Goal: Obtain resource: Download file/media

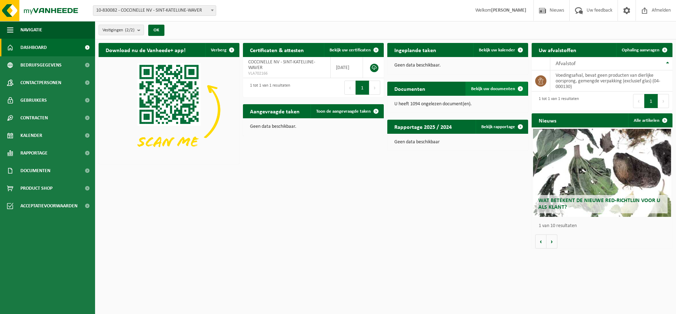
click at [496, 88] on span "Bekijk uw documenten" at bounding box center [493, 89] width 44 height 5
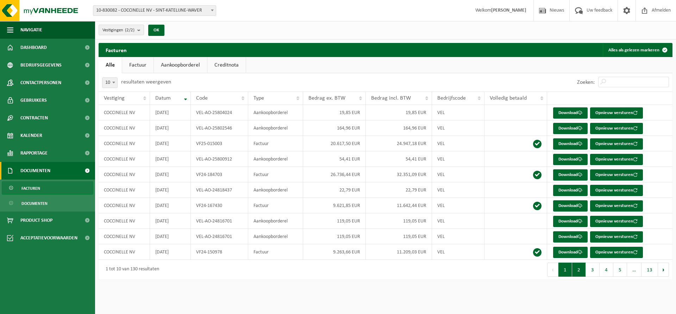
click at [577, 269] on button "2" at bounding box center [579, 270] width 14 height 14
click at [594, 268] on button "3" at bounding box center [593, 270] width 14 height 14
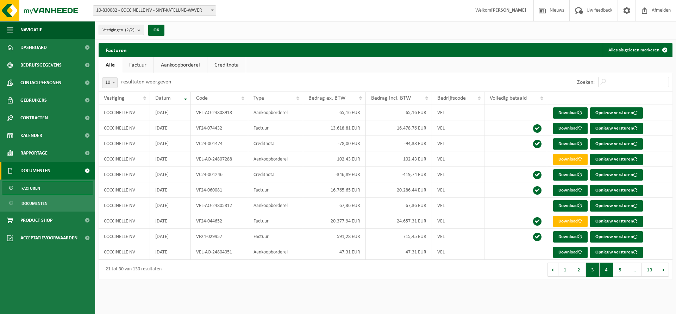
click at [608, 269] on button "4" at bounding box center [606, 270] width 14 height 14
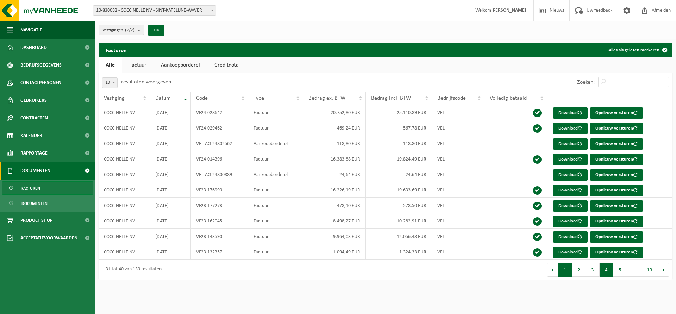
click at [560, 268] on button "1" at bounding box center [565, 270] width 14 height 14
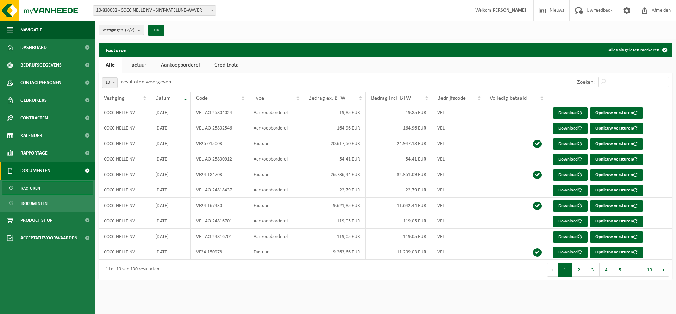
click at [34, 167] on span "Documenten" at bounding box center [35, 171] width 30 height 18
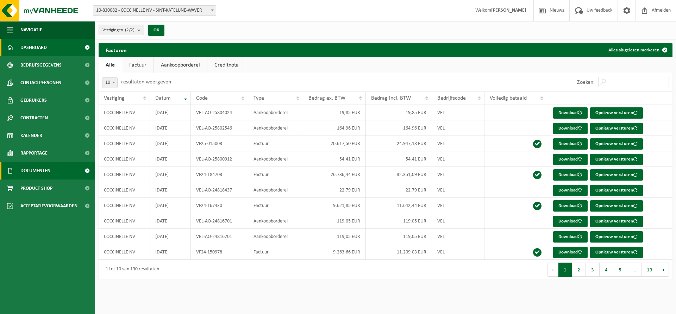
click at [33, 46] on span "Dashboard" at bounding box center [33, 48] width 26 height 18
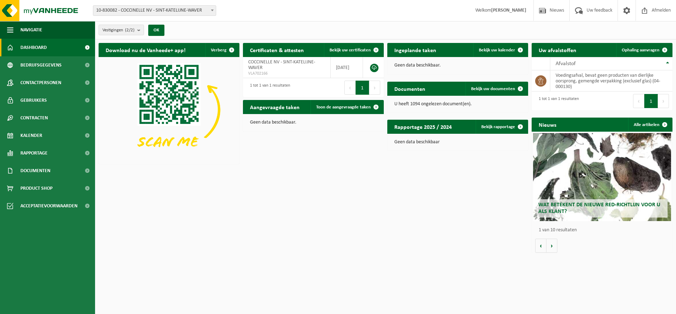
click at [578, 198] on div "Wat betekent de nieuwe RED-richtlijn voor u als klant?" at bounding box center [602, 177] width 138 height 88
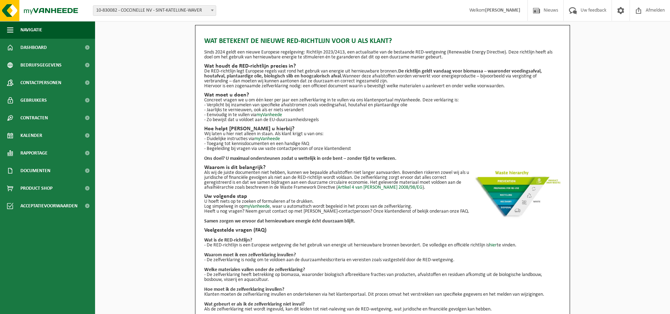
click at [172, 55] on div "Wat betekent de nieuwe RED-richtlijn voor u als klant? Sinds 2024 geldt een nie…" at bounding box center [382, 179] width 575 height 308
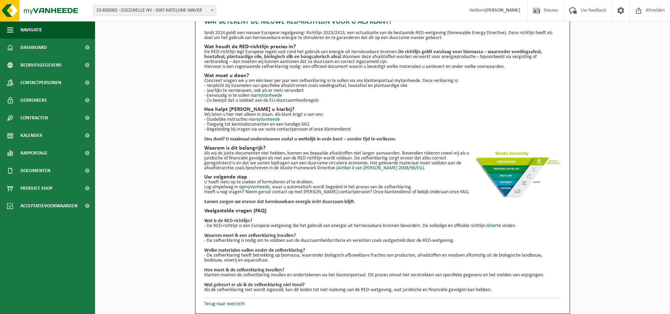
click at [348, 153] on p "Als wij de juiste documenten niet hebben, kunnen we bepaalde afvalstoffen niet …" at bounding box center [382, 161] width 357 height 20
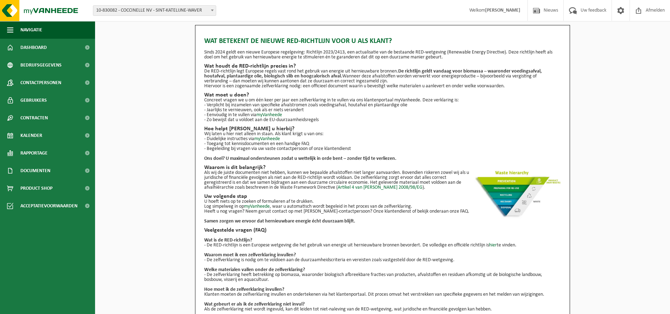
click at [156, 54] on div "Wat betekent de nieuwe RED-richtlijn voor u als klant? Sinds 2024 geldt een nie…" at bounding box center [382, 179] width 575 height 308
click at [33, 173] on span "Documenten" at bounding box center [35, 171] width 30 height 18
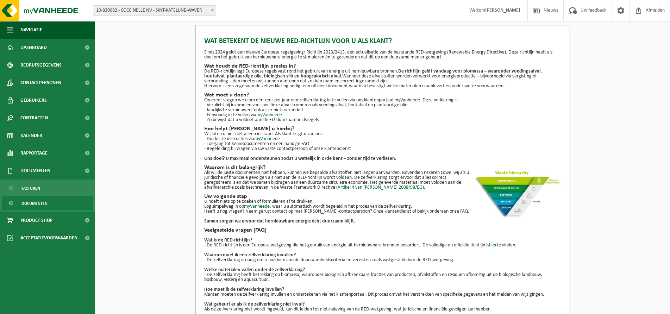
click at [33, 203] on span "Documenten" at bounding box center [34, 203] width 26 height 13
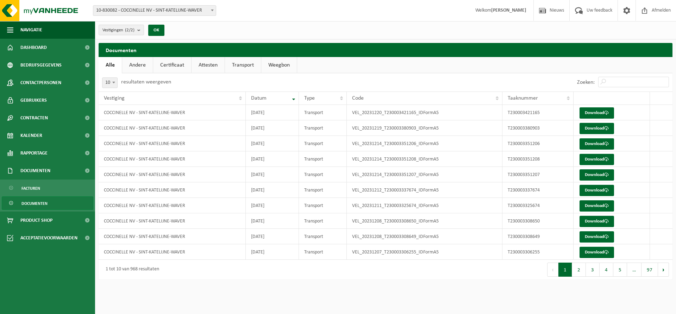
click at [175, 64] on link "Certificaat" at bounding box center [172, 65] width 38 height 16
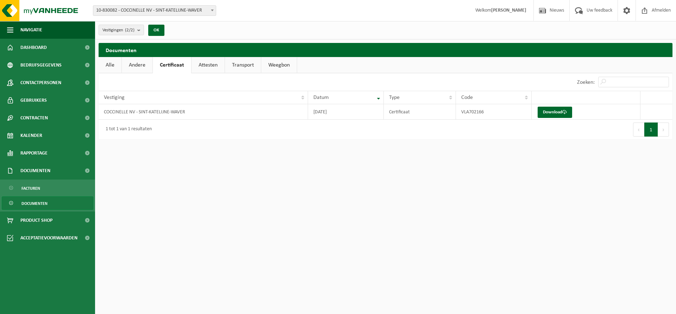
click at [209, 64] on link "Attesten" at bounding box center [208, 65] width 33 height 16
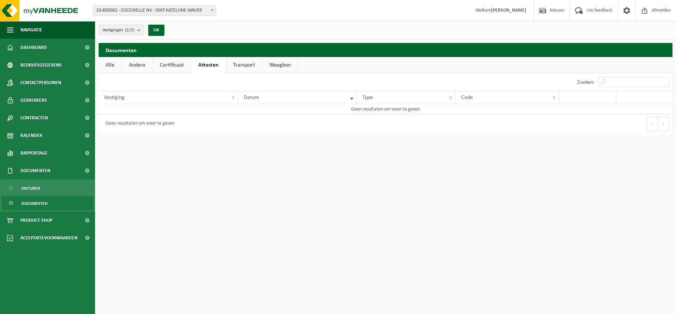
click at [299, 188] on html "Vestiging: 10-830082 - COCCINELLE NV - SINT-KATELIJNE-WAVER 10-908153 - COCCINE…" at bounding box center [338, 157] width 676 height 314
click at [167, 153] on html "Vestiging: 10-830082 - COCCINELLE NV - SINT-KATELIJNE-WAVER 10-908153 - COCCINE…" at bounding box center [338, 157] width 676 height 314
click at [615, 80] on input "Zoeken:" at bounding box center [633, 82] width 71 height 11
type input "red"
click at [36, 49] on span "Dashboard" at bounding box center [33, 48] width 26 height 18
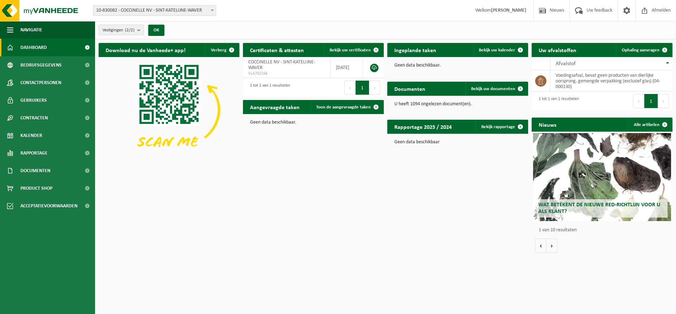
click at [120, 30] on span "Vestigingen (2/2)" at bounding box center [118, 30] width 32 height 11
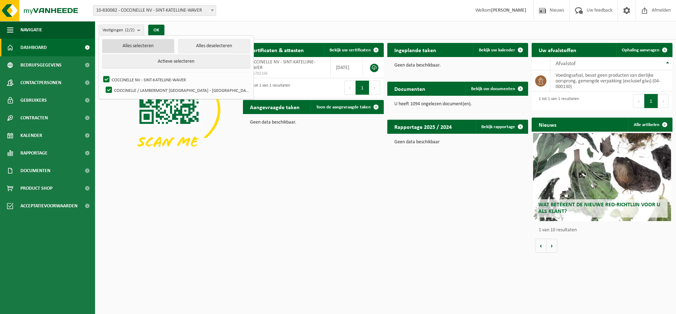
click at [117, 45] on button "Alles selecteren" at bounding box center [138, 46] width 72 height 14
click at [275, 64] on span "COCCINELLE NV - SINT-KATELIJNE-WAVER" at bounding box center [281, 64] width 67 height 11
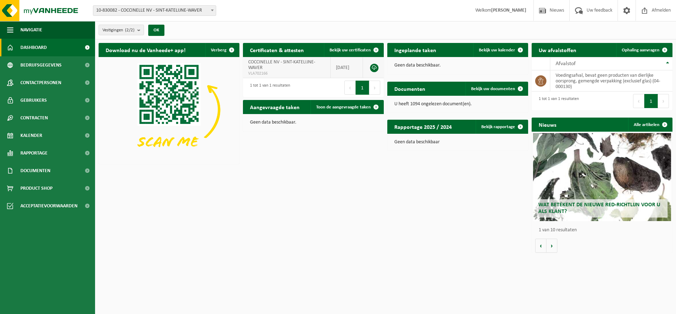
click at [374, 67] on link at bounding box center [374, 68] width 8 height 8
click at [263, 161] on div "Download nu de Vanheede+ app! Verberg Certificaten & attesten Bekijk uw certifi…" at bounding box center [385, 147] width 577 height 217
click at [552, 246] on button "Volgende" at bounding box center [551, 246] width 11 height 14
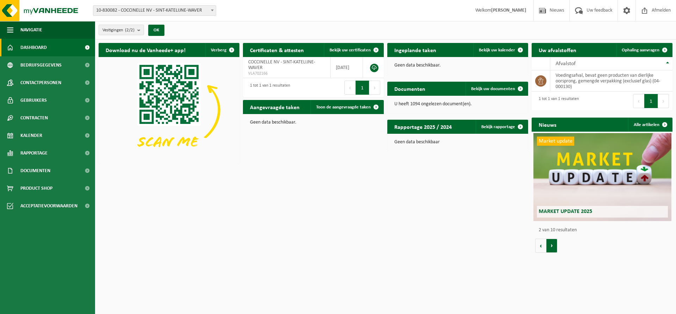
scroll to position [0, 141]
click at [552, 246] on button "Volgende" at bounding box center [551, 246] width 11 height 14
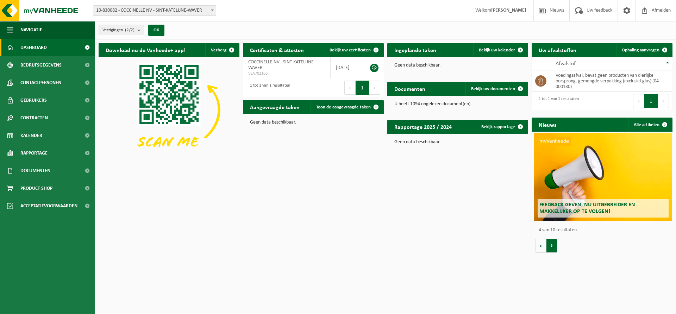
scroll to position [0, 422]
click at [552, 246] on button "Volgende" at bounding box center [551, 246] width 11 height 14
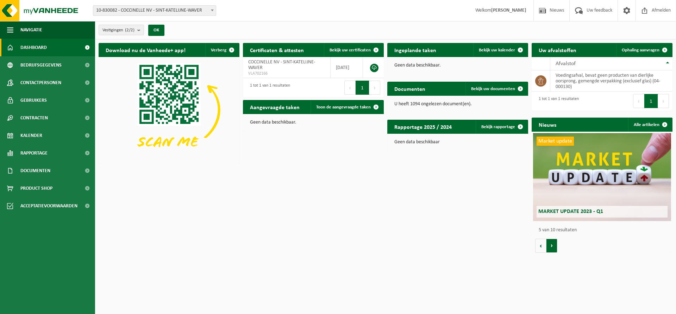
click at [552, 246] on button "Volgende" at bounding box center [551, 246] width 11 height 14
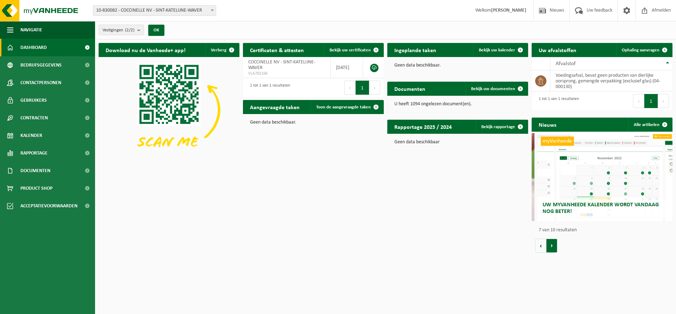
scroll to position [0, 845]
click at [552, 246] on button "Volgende" at bounding box center [551, 246] width 11 height 14
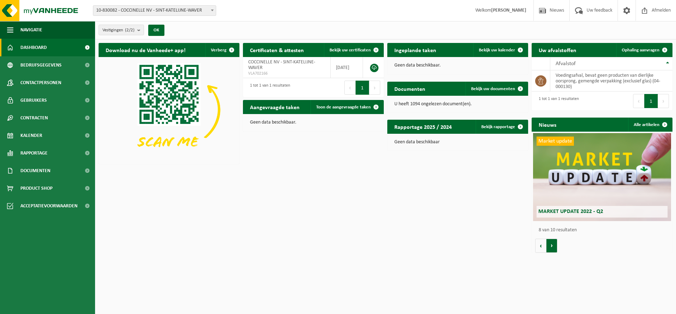
click at [552, 246] on button "Volgende" at bounding box center [551, 246] width 11 height 14
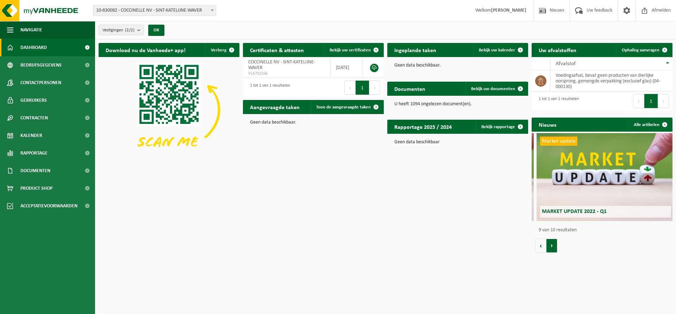
scroll to position [0, 1126]
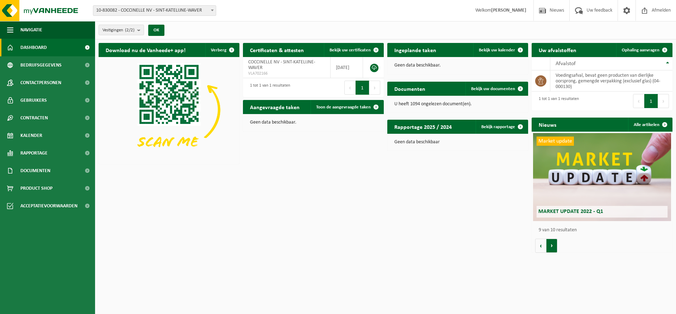
click at [552, 246] on button "Volgende" at bounding box center [551, 246] width 11 height 14
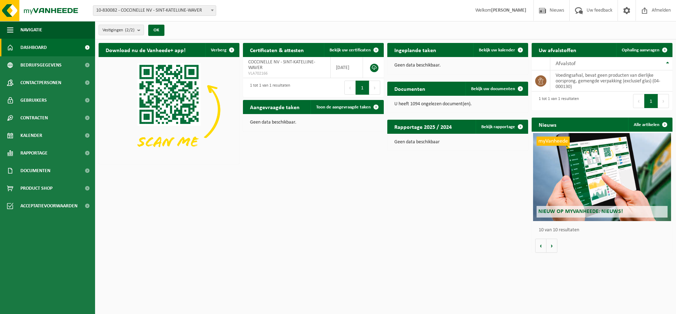
click at [295, 230] on div "Download nu de Vanheede+ app! Verberg Certificaten & attesten Bekijk uw certifi…" at bounding box center [385, 147] width 577 height 217
click at [28, 66] on span "Bedrijfsgegevens" at bounding box center [40, 65] width 41 height 18
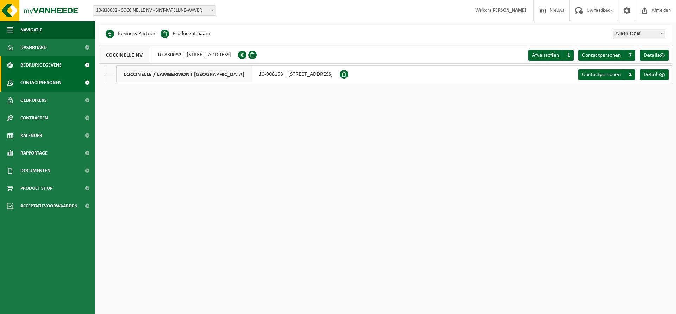
click at [29, 83] on span "Contactpersonen" at bounding box center [40, 83] width 41 height 18
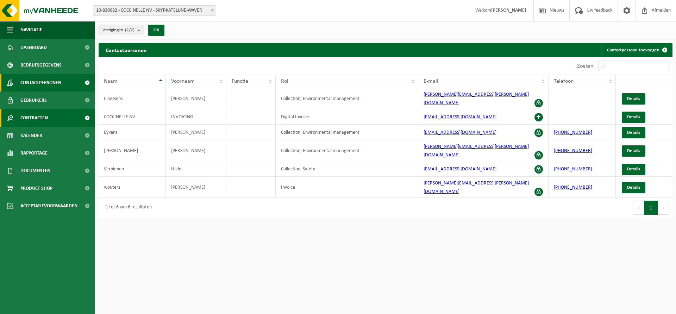
click at [32, 117] on span "Contracten" at bounding box center [33, 118] width 27 height 18
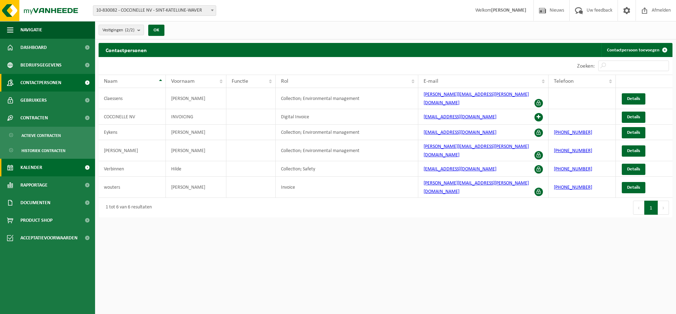
click at [37, 170] on span "Kalender" at bounding box center [31, 168] width 22 height 18
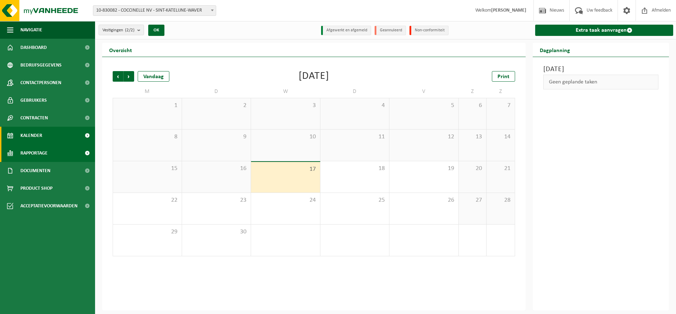
click at [33, 152] on span "Rapportage" at bounding box center [33, 153] width 27 height 18
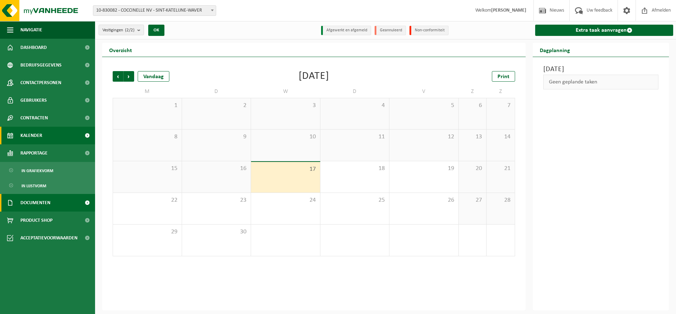
click at [43, 201] on span "Documenten" at bounding box center [35, 203] width 30 height 18
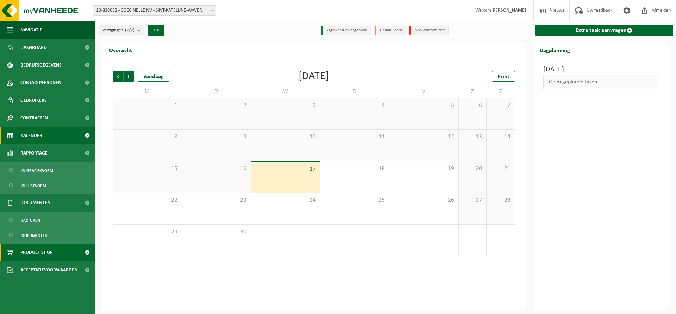
click at [43, 251] on span "Product Shop" at bounding box center [36, 253] width 32 height 18
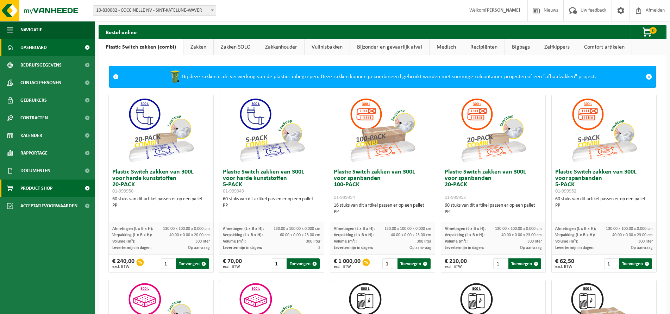
click at [33, 46] on span "Dashboard" at bounding box center [33, 48] width 26 height 18
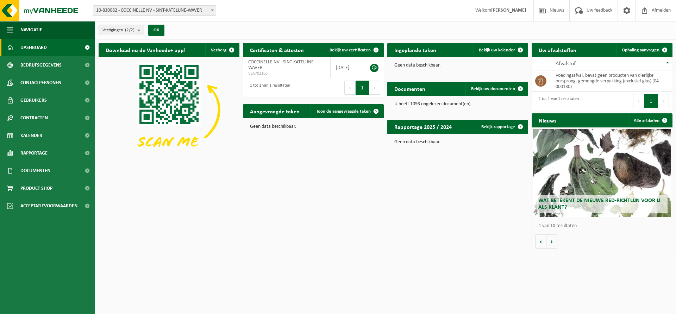
click at [571, 204] on h2 "Wat betekent de nieuwe RED-richtlijn voor u als klant?" at bounding box center [601, 204] width 131 height 18
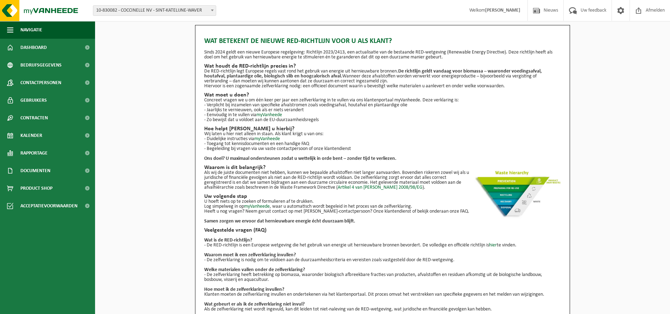
click at [173, 94] on div "Wat betekent de nieuwe RED-richtlijn voor u als klant? Sinds 2024 geldt een nie…" at bounding box center [382, 179] width 575 height 308
click at [229, 64] on h2 "Wat houdt de RED-richtlijn precies in?" at bounding box center [382, 66] width 357 height 6
drag, startPoint x: 203, startPoint y: 65, endPoint x: 516, endPoint y: 86, distance: 313.3
click at [516, 86] on div "Wat betekent de nieuwe RED-richtlijn voor u als klant? Sinds 2024 geldt een nie…" at bounding box center [382, 179] width 375 height 308
click at [267, 115] on link "myVanheede" at bounding box center [269, 114] width 26 height 5
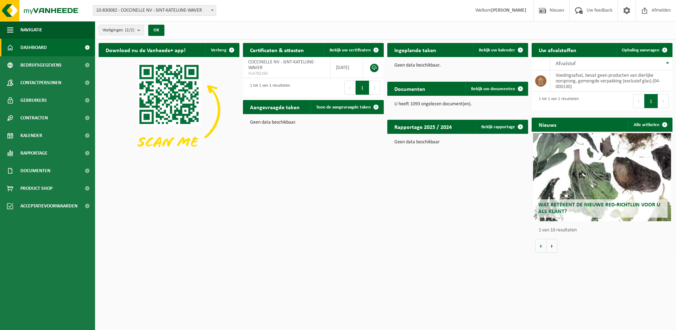
click at [202, 175] on div "Download nu de Vanheede+ app! Verberg Certificaten & attesten Bekijk uw certifi…" at bounding box center [385, 147] width 577 height 217
click at [196, 206] on div "Download nu de Vanheede+ app! Verberg Certificaten & attesten Bekijk uw certifi…" at bounding box center [385, 147] width 577 height 217
click at [260, 270] on html "Vestiging: 10-830082 - COCCINELLE NV - SINT-KATELIJNE-WAVER 10-908153 - COCCINE…" at bounding box center [338, 165] width 676 height 330
click at [578, 205] on span "Wat betekent de nieuwe RED-richtlijn voor u als klant?" at bounding box center [599, 208] width 122 height 12
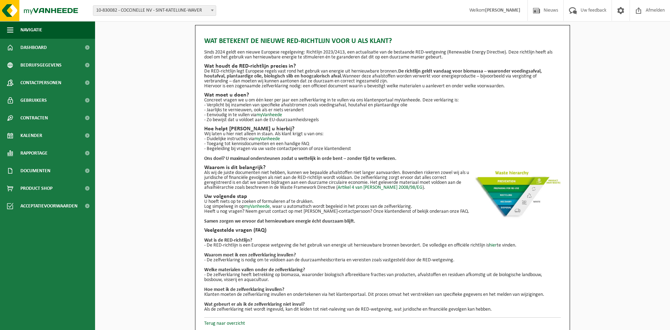
click at [262, 207] on link "myVanheede" at bounding box center [257, 206] width 26 height 5
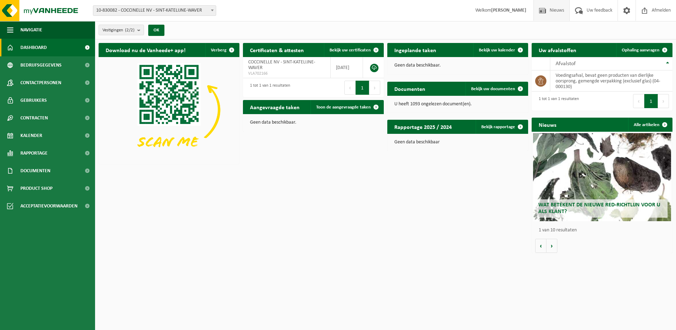
click at [553, 12] on span "Nieuws" at bounding box center [557, 10] width 18 height 21
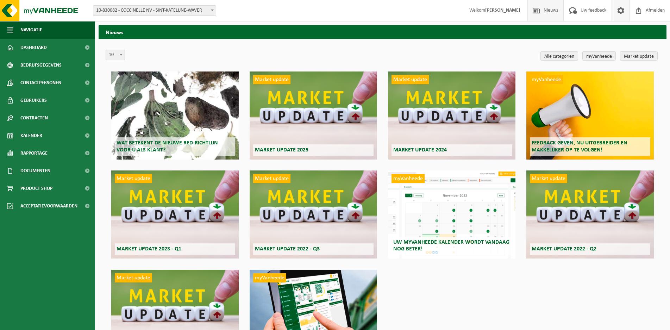
click at [619, 13] on span at bounding box center [620, 10] width 11 height 21
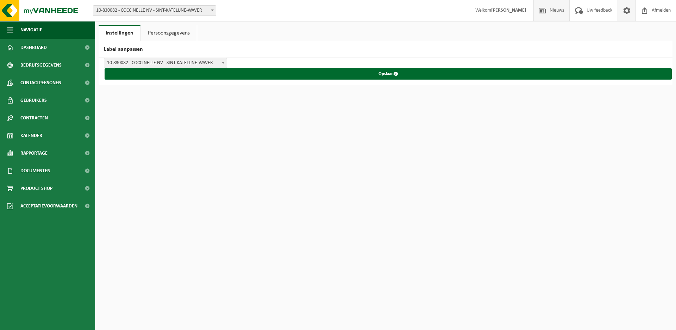
click at [547, 10] on span at bounding box center [542, 10] width 11 height 21
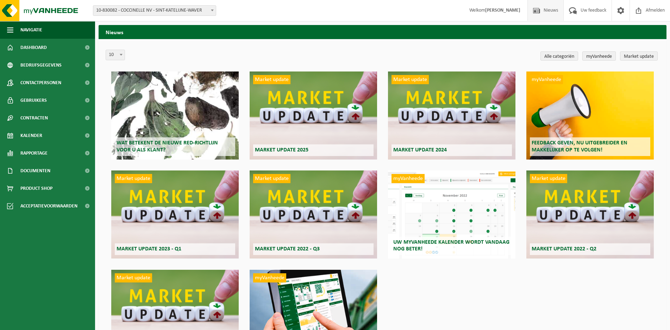
click at [595, 56] on link "myVanheede" at bounding box center [598, 55] width 33 height 9
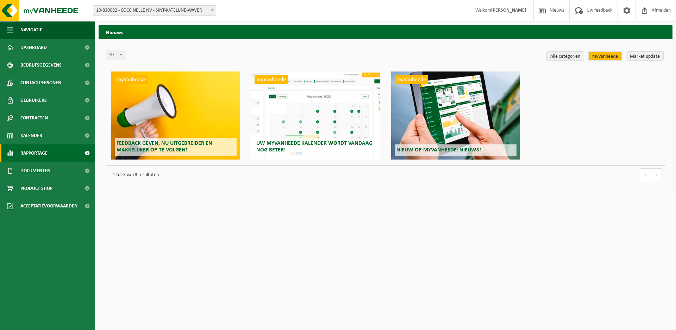
click at [60, 155] on link "Rapportage" at bounding box center [47, 153] width 95 height 18
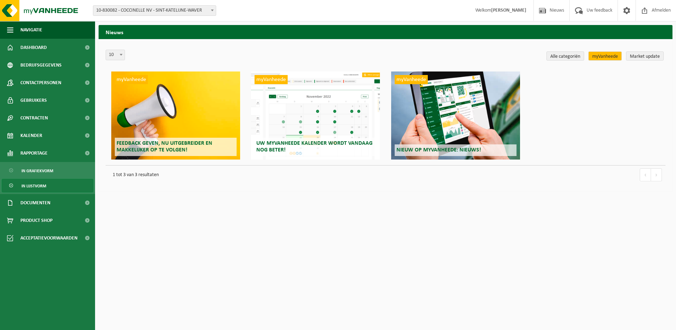
click at [50, 183] on link "In lijstvorm" at bounding box center [48, 185] width 92 height 13
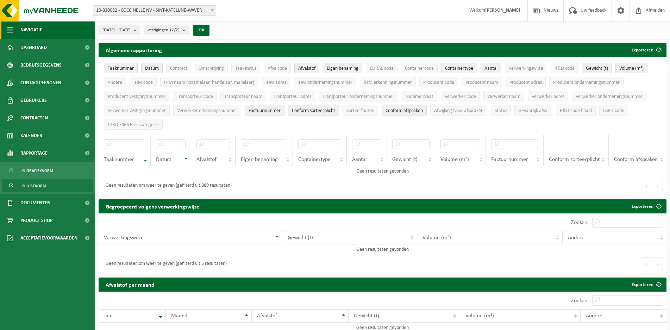
click at [38, 33] on span "Navigatie" at bounding box center [31, 30] width 22 height 18
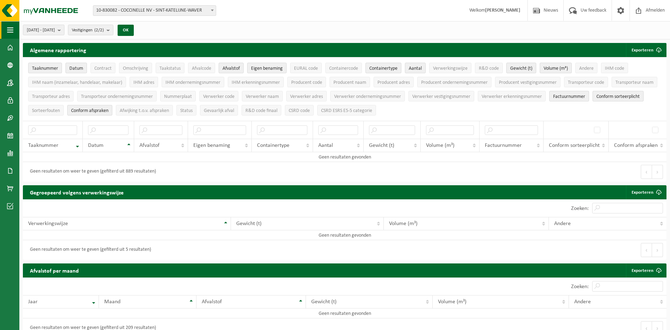
click at [11, 32] on span "button" at bounding box center [10, 30] width 6 height 18
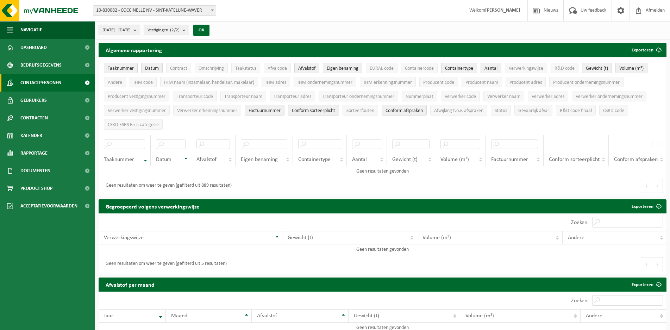
click at [28, 80] on span "Contactpersonen" at bounding box center [40, 83] width 41 height 18
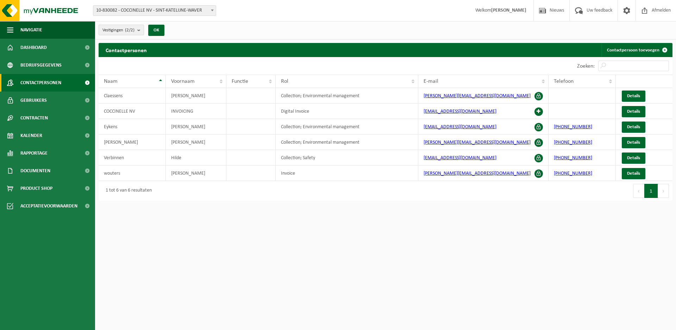
click at [140, 31] on b "submit" at bounding box center [140, 30] width 6 height 10
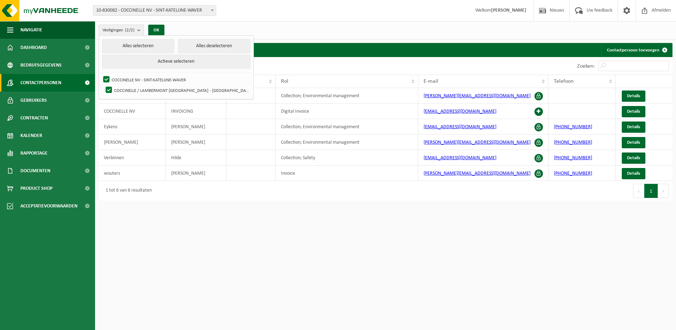
click at [140, 31] on b "submit" at bounding box center [140, 30] width 6 height 10
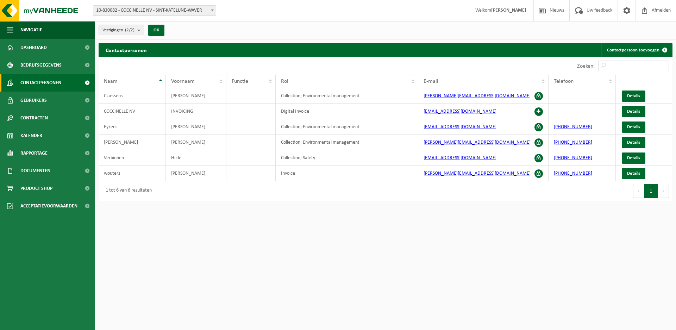
click at [140, 30] on b "submit" at bounding box center [140, 30] width 6 height 10
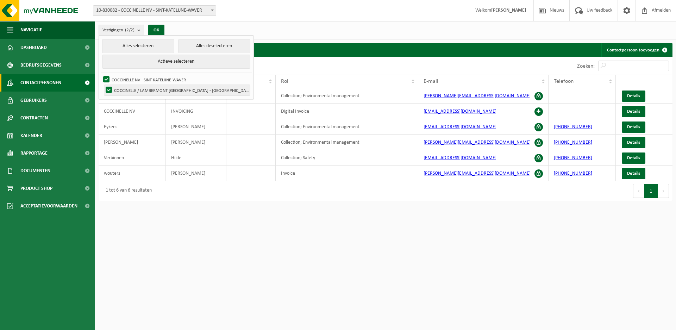
click at [126, 88] on label "COCCINELLE / LAMBERMONT [GEOGRAPHIC_DATA] - [GEOGRAPHIC_DATA]" at bounding box center [177, 90] width 146 height 11
click at [103, 85] on input "COCCINELLE / LAMBERMONT [GEOGRAPHIC_DATA] - [GEOGRAPHIC_DATA]" at bounding box center [103, 84] width 0 height 0
click at [197, 225] on html "Vestiging: 10-830082 - COCCINELLE NV - SINT-KATELIJNE-WAVER 10-908153 - COCCINE…" at bounding box center [338, 165] width 676 height 330
click at [125, 48] on button "Alles selecteren" at bounding box center [138, 46] width 72 height 14
click at [127, 60] on button "Actieve selecteren" at bounding box center [176, 62] width 148 height 14
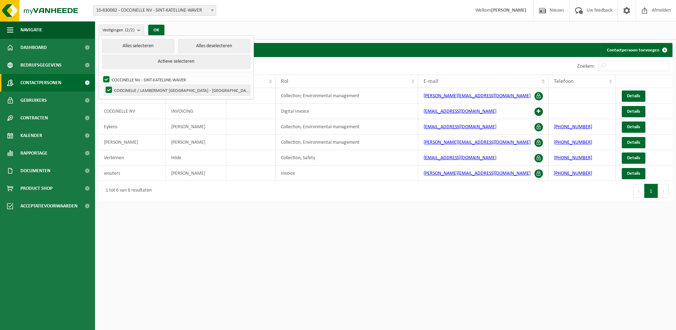
click at [133, 91] on label "COCCINELLE / LAMBERMONT [GEOGRAPHIC_DATA] - [GEOGRAPHIC_DATA]" at bounding box center [177, 90] width 146 height 11
click at [103, 85] on input "COCCINELLE / LAMBERMONT [GEOGRAPHIC_DATA] - [GEOGRAPHIC_DATA]" at bounding box center [103, 84] width 0 height 0
click at [131, 92] on label "COCCINELLE / LAMBERMONT [GEOGRAPHIC_DATA] - [GEOGRAPHIC_DATA]" at bounding box center [177, 90] width 146 height 11
click at [103, 85] on input "COCCINELLE / LAMBERMONT [GEOGRAPHIC_DATA] - [GEOGRAPHIC_DATA]" at bounding box center [103, 84] width 0 height 0
checkbox input "true"
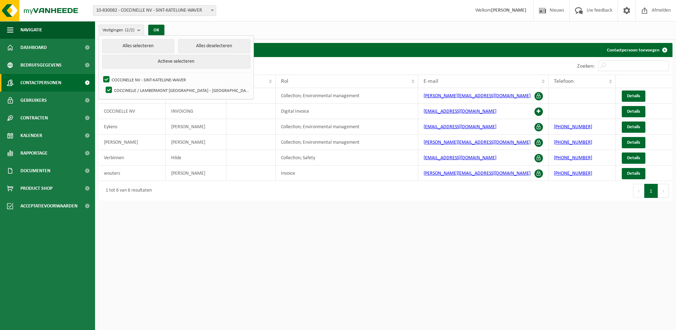
click at [199, 234] on html "Vestiging: 10-830082 - COCCINELLE NV - SINT-KATELIJNE-WAVER 10-908153 - COCCINE…" at bounding box center [338, 165] width 676 height 330
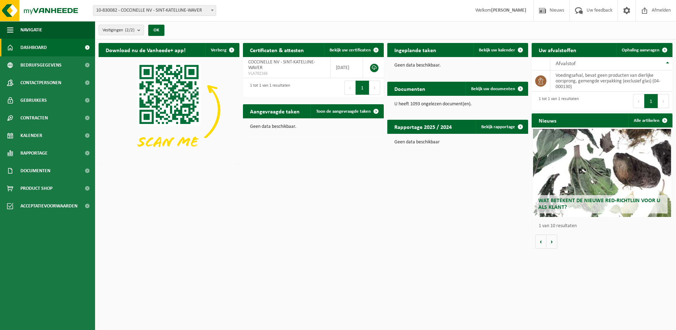
click at [562, 200] on span "Wat betekent de nieuwe RED-richtlijn voor u als klant?" at bounding box center [599, 204] width 122 height 12
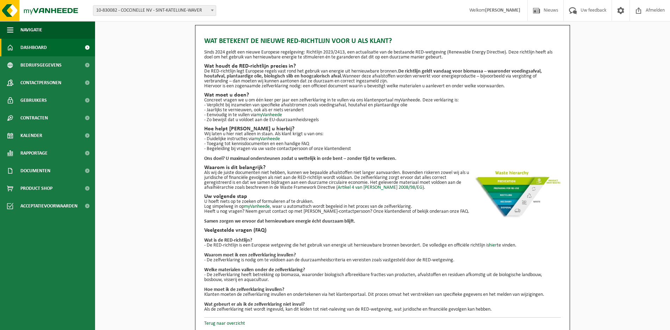
click at [38, 48] on span "Dashboard" at bounding box center [33, 48] width 26 height 18
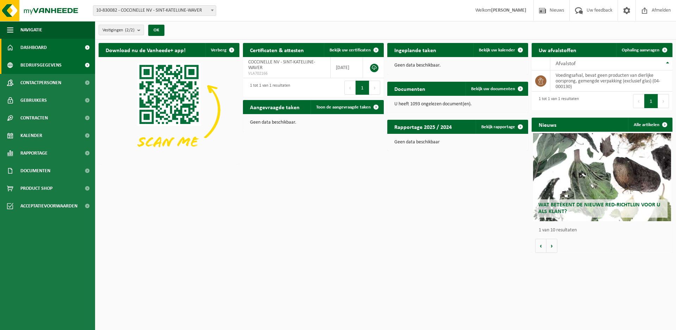
click at [45, 65] on span "Bedrijfsgegevens" at bounding box center [40, 65] width 41 height 18
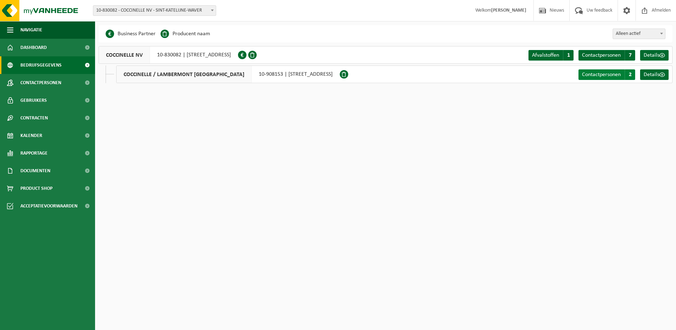
click at [604, 75] on span "Contactpersonen" at bounding box center [601, 75] width 39 height 6
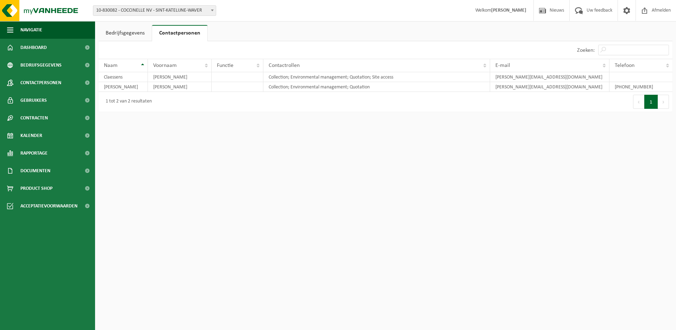
click at [113, 33] on link "Bedrijfsgegevens" at bounding box center [125, 33] width 53 height 16
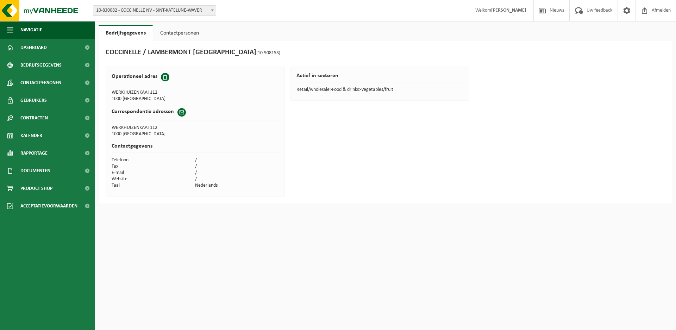
click at [113, 34] on link "Bedrijfsgegevens" at bounding box center [126, 33] width 54 height 16
drag, startPoint x: 115, startPoint y: 248, endPoint x: 118, endPoint y: 246, distance: 3.8
click at [116, 248] on html "Vestiging: 10-830082 - COCCINELLE NV - SINT-KATELIJNE-WAVER 10-908153 - COCCINE…" at bounding box center [338, 165] width 676 height 330
click at [578, 53] on div "COCCINELLE / LAMBERMONT BRUSSEL (10-908153)" at bounding box center [386, 54] width 560 height 13
click at [655, 10] on span "Afmelden" at bounding box center [661, 10] width 23 height 21
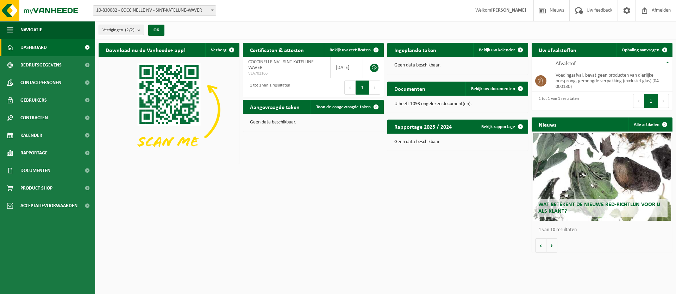
click at [185, 236] on div "Download nu de Vanheede+ app! Verberg Certificaten & attesten Bekijk uw certifi…" at bounding box center [385, 147] width 577 height 217
click at [344, 229] on div "Download nu de Vanheede+ app! Verberg Certificaten & attesten Bekijk uw certifi…" at bounding box center [385, 147] width 577 height 217
click at [203, 12] on span "10-830082 - COCCINELLE NV - SINT-KATELIJNE-WAVER" at bounding box center [154, 11] width 123 height 10
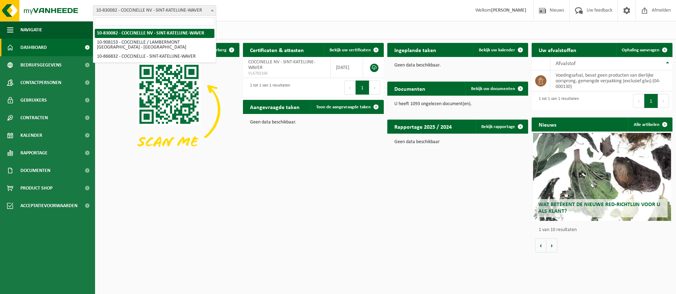
click at [202, 11] on span "10-830082 - COCCINELLE NV - SINT-KATELIJNE-WAVER" at bounding box center [154, 11] width 123 height 10
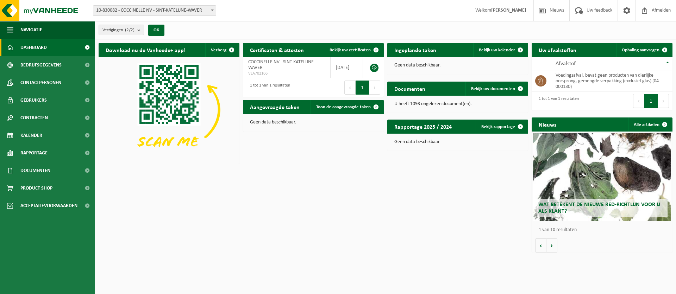
click at [412, 230] on div "Download nu de Vanheede+ app! Verberg Certificaten & attesten Bekijk uw certifi…" at bounding box center [385, 147] width 577 height 217
click at [221, 265] on html "Vestiging: 10-830082 - COCCINELLE NV - SINT-KATELIJNE-WAVER 10-908153 - COCCINE…" at bounding box center [338, 147] width 676 height 294
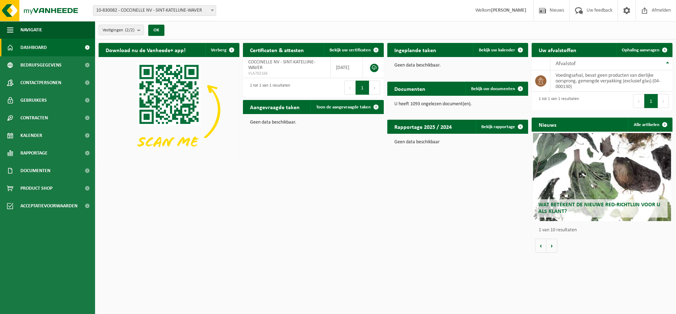
click at [260, 186] on div "Download nu de Vanheede+ app! Verberg Certificaten & attesten Bekijk uw certifi…" at bounding box center [385, 147] width 577 height 217
click at [350, 174] on div "Download nu de Vanheede+ app! Verberg Certificaten & attesten Bekijk uw certifi…" at bounding box center [385, 147] width 577 height 217
click at [654, 11] on span "Afmelden" at bounding box center [661, 10] width 23 height 21
